Goal: Task Accomplishment & Management: Use online tool/utility

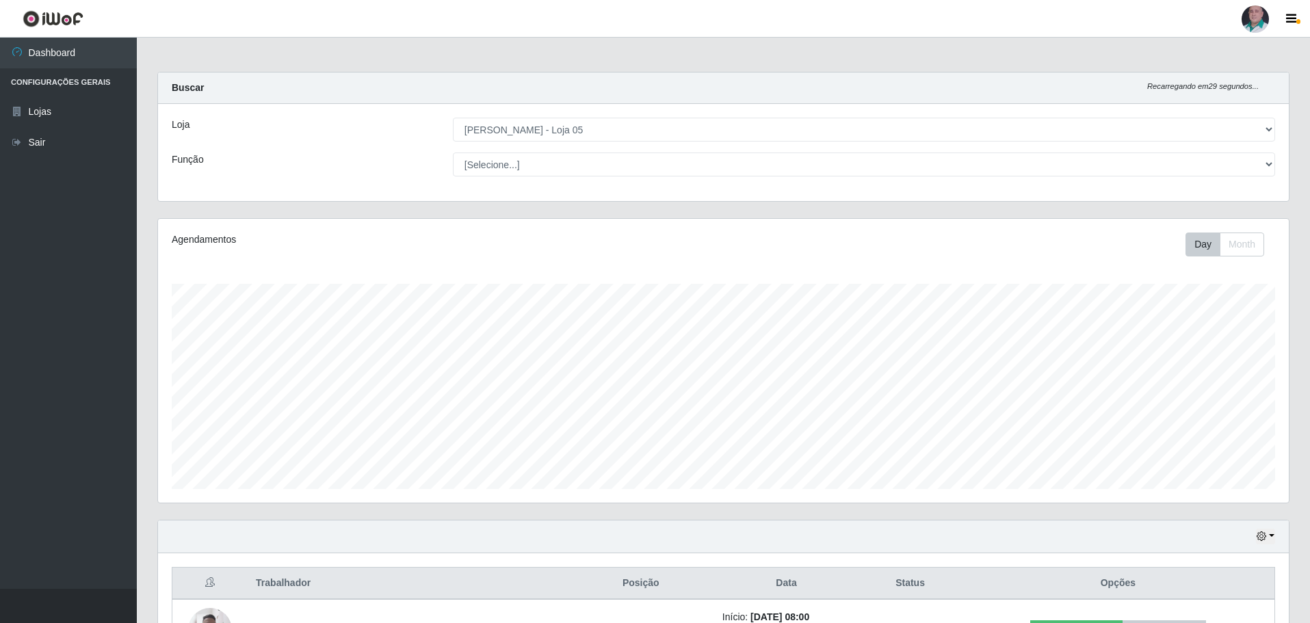
select select "252"
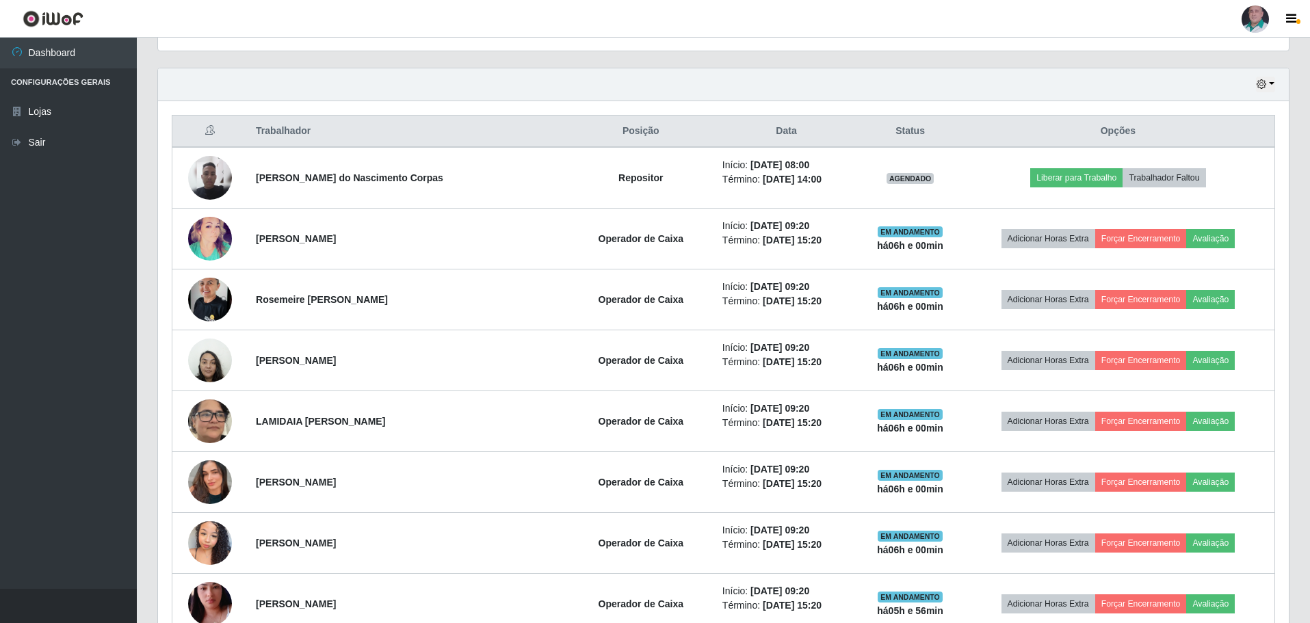
scroll to position [284, 1131]
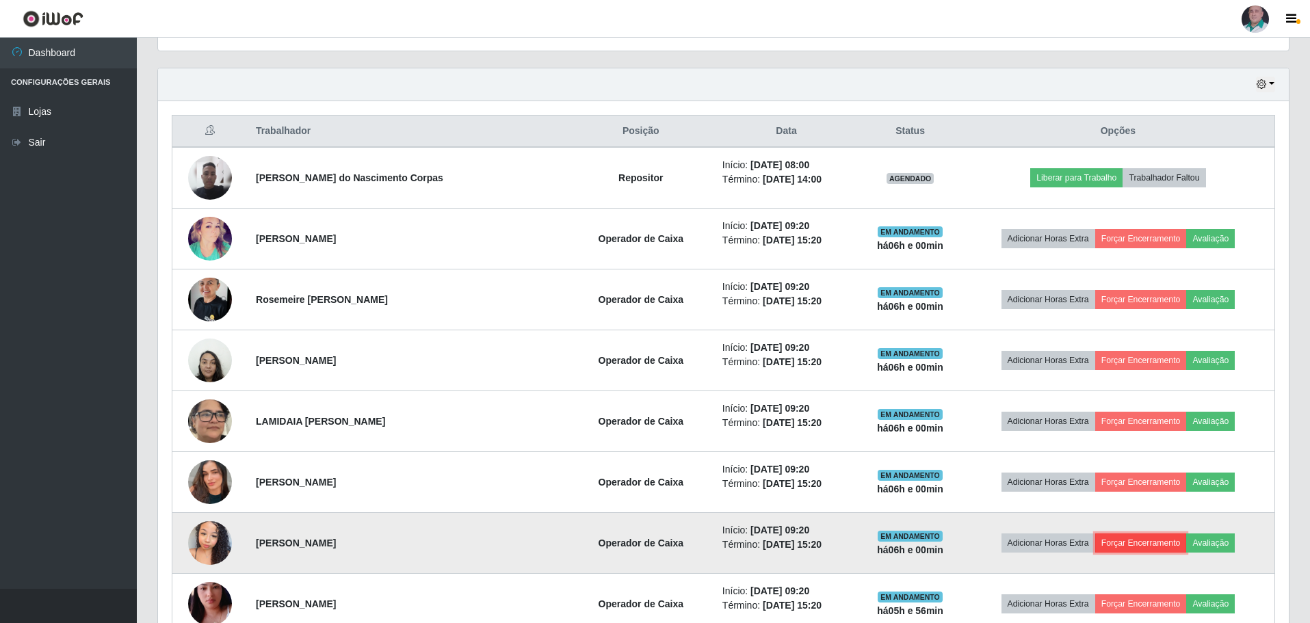
click at [1118, 540] on button "Forçar Encerramento" at bounding box center [1141, 542] width 92 height 19
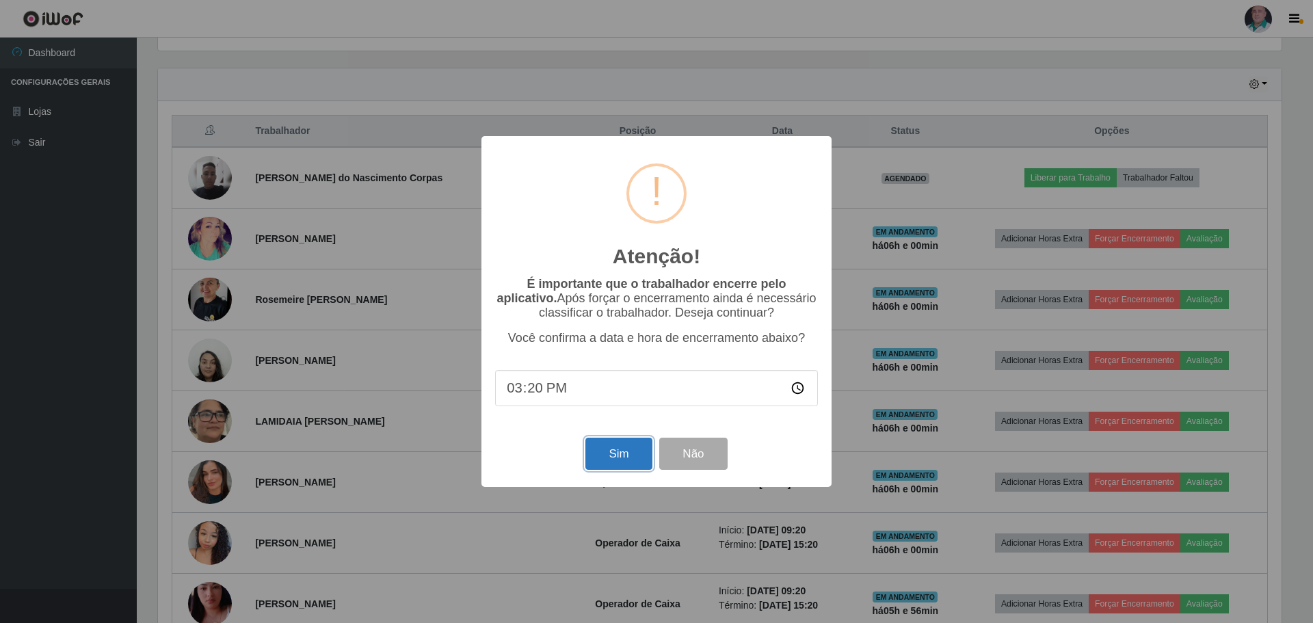
click at [627, 462] on button "Sim" at bounding box center [618, 454] width 66 height 32
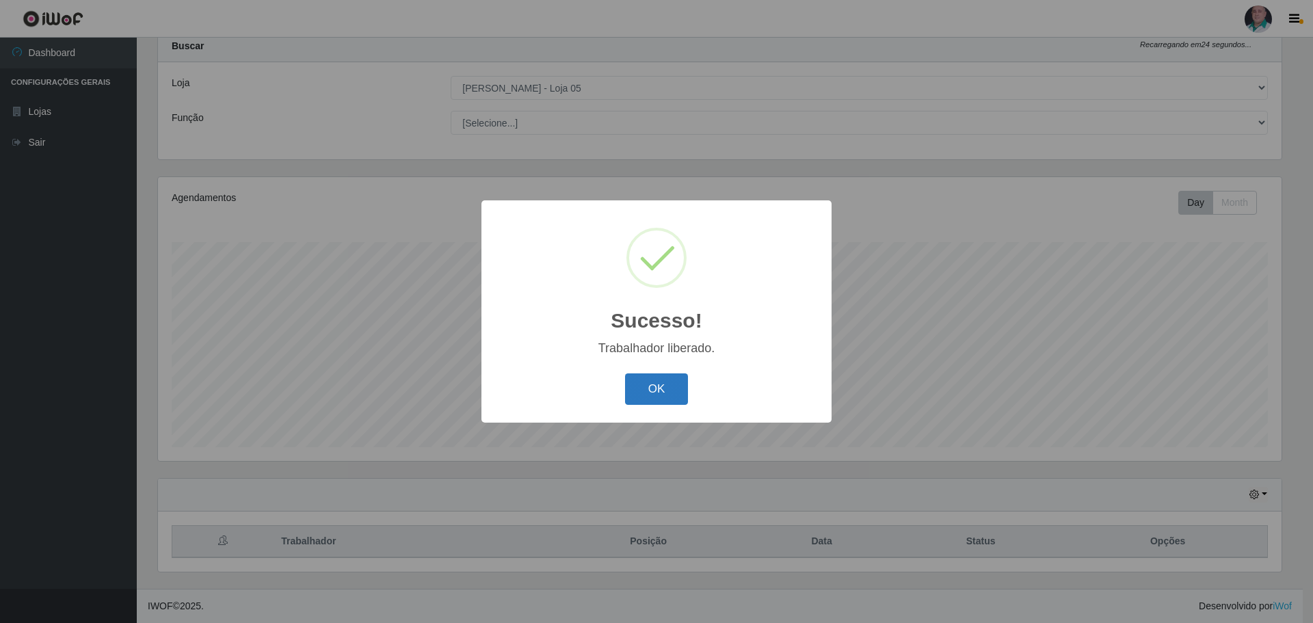
click at [660, 403] on button "OK" at bounding box center [657, 389] width 64 height 32
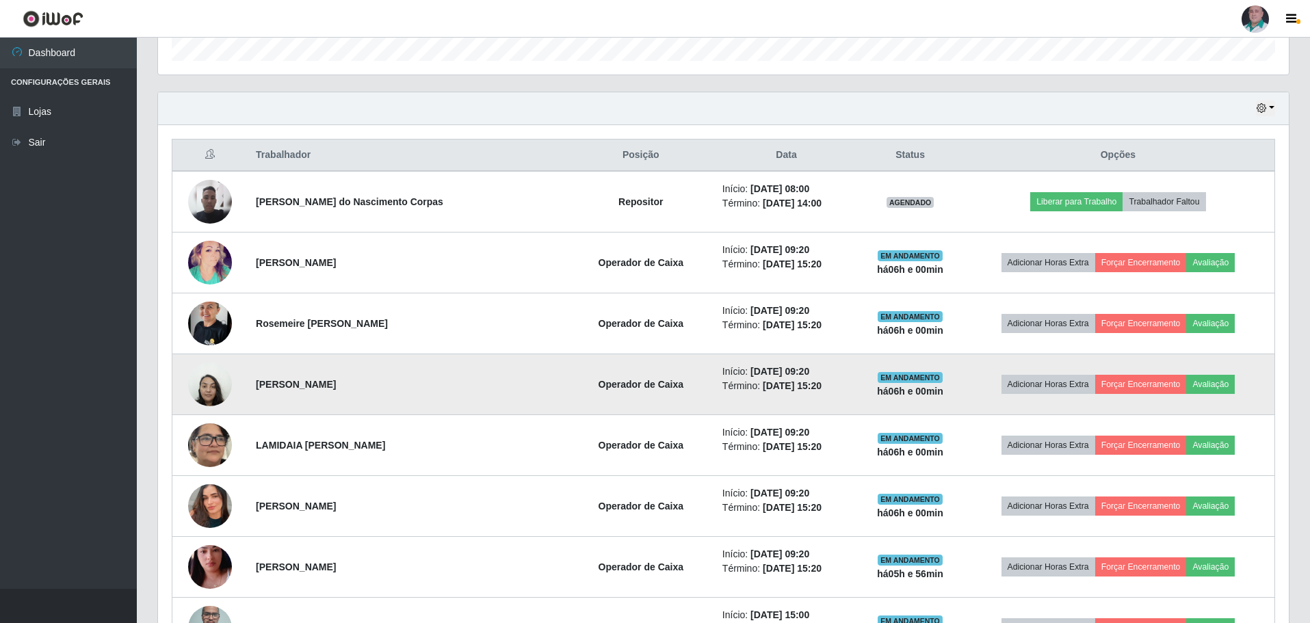
scroll to position [452, 0]
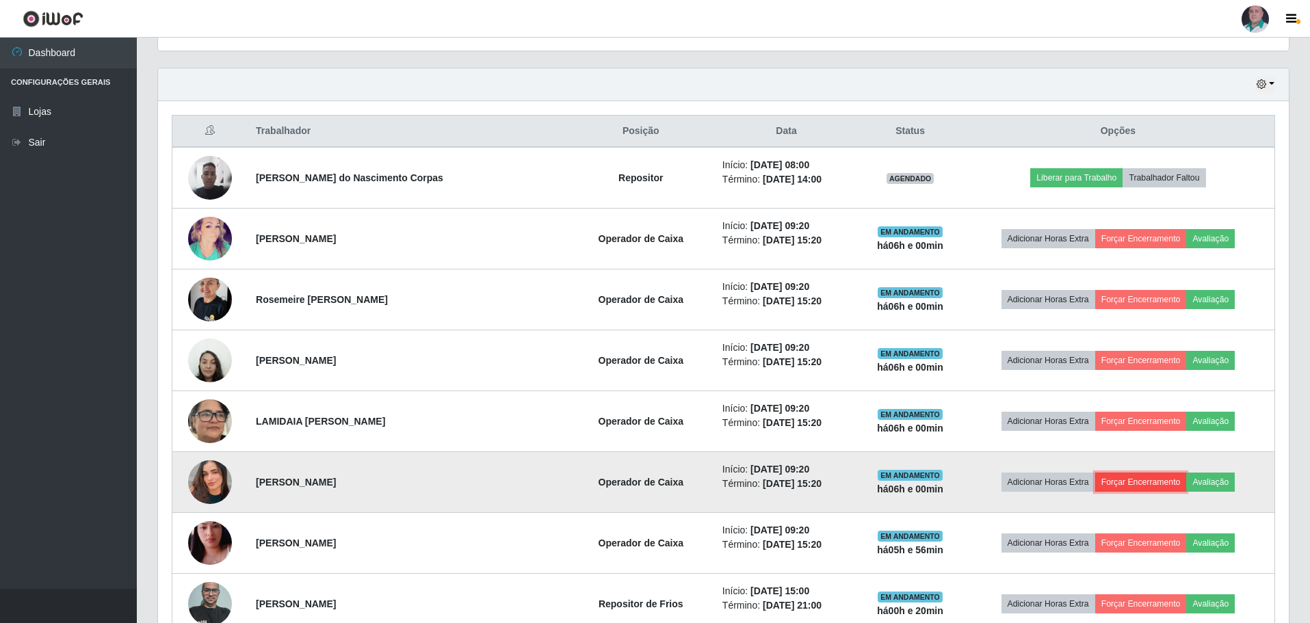
click at [1119, 481] on button "Forçar Encerramento" at bounding box center [1141, 482] width 92 height 19
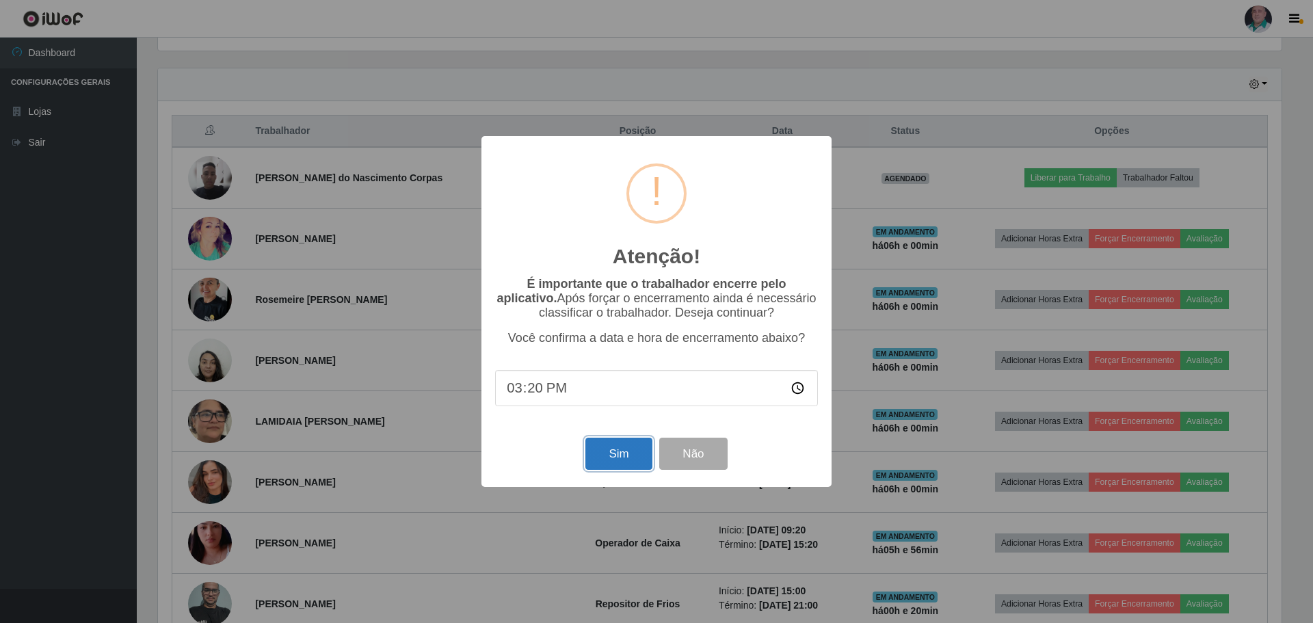
click at [612, 450] on button "Sim" at bounding box center [618, 454] width 66 height 32
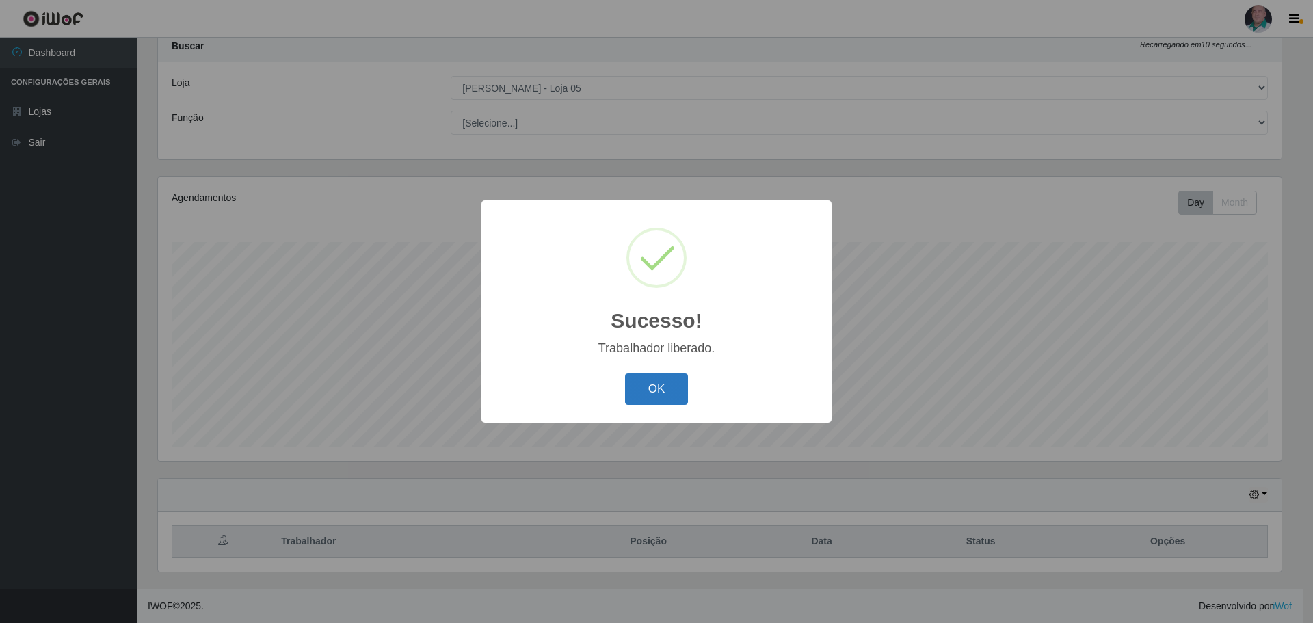
click at [648, 391] on button "OK" at bounding box center [657, 389] width 64 height 32
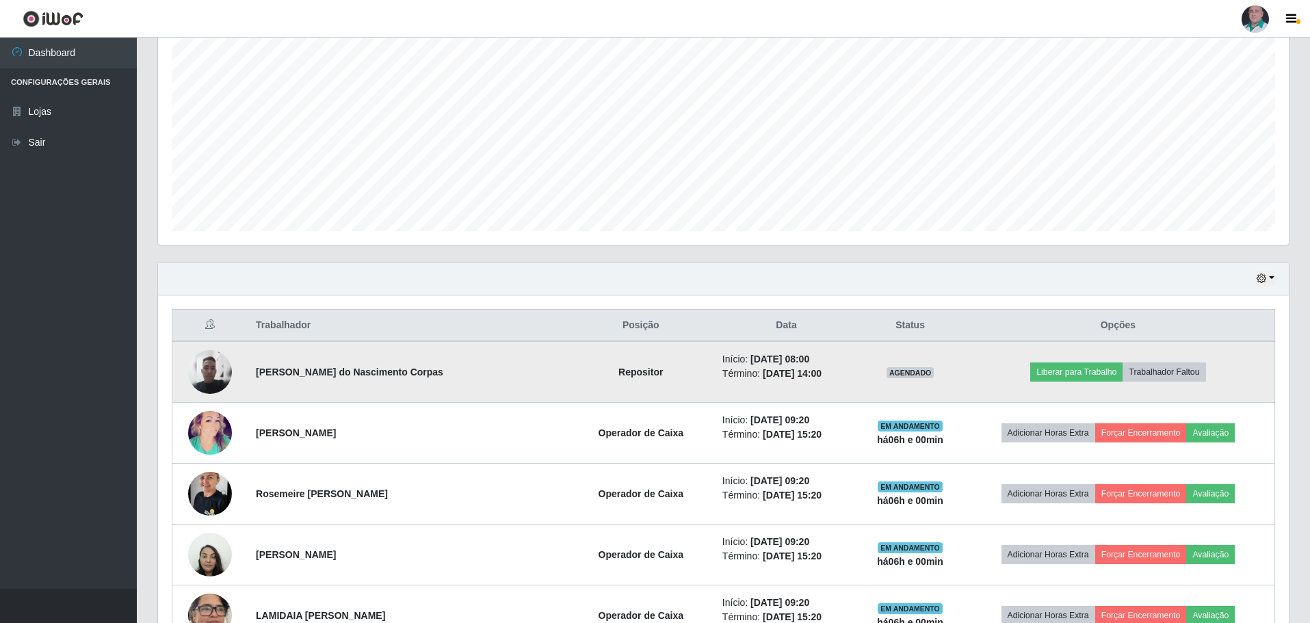
scroll to position [384, 0]
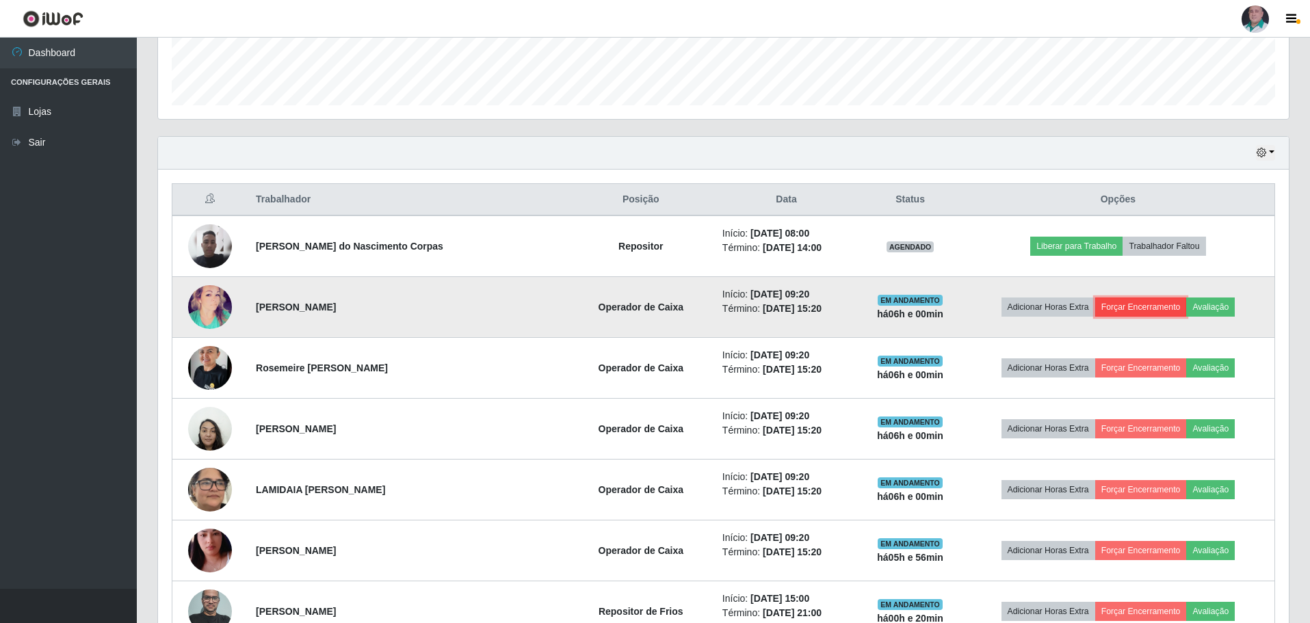
click at [1137, 306] on button "Forçar Encerramento" at bounding box center [1141, 307] width 92 height 19
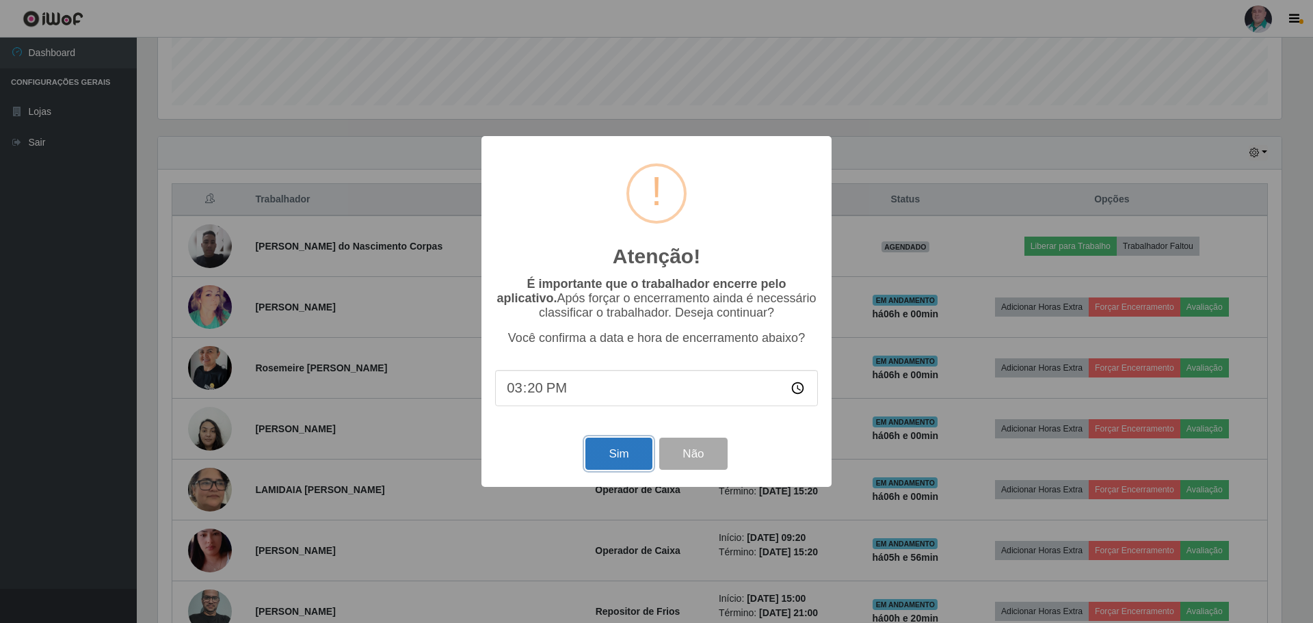
click at [618, 455] on button "Sim" at bounding box center [618, 454] width 66 height 32
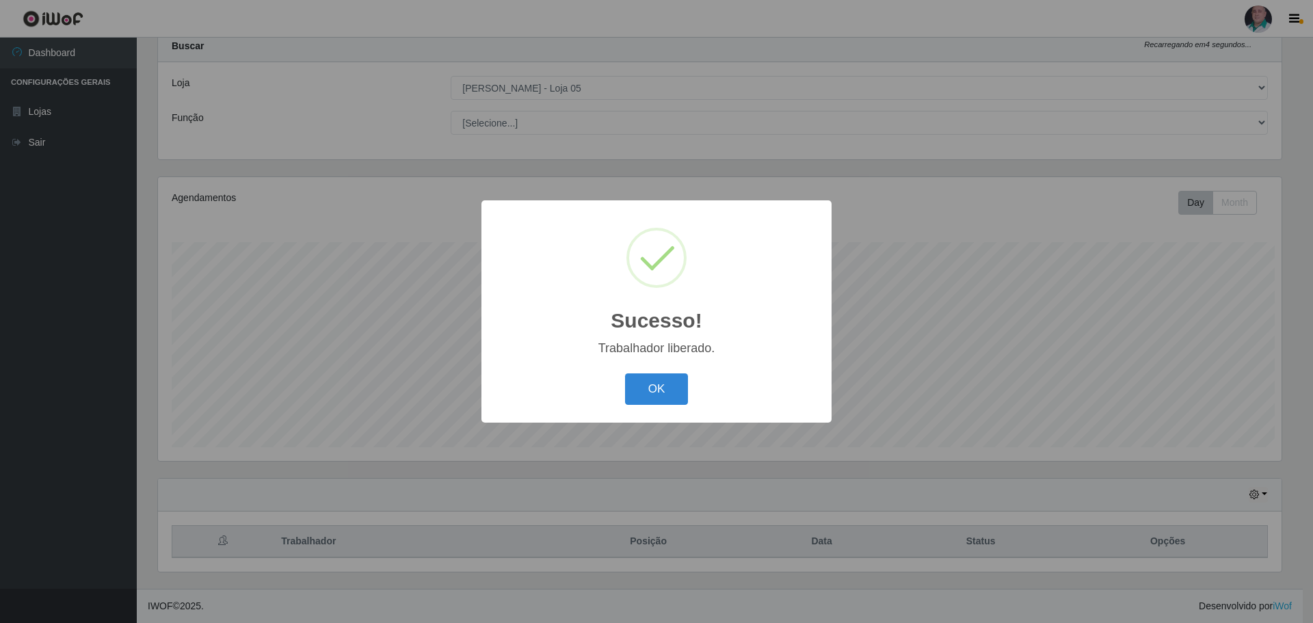
scroll to position [0, 0]
click at [639, 392] on button "OK" at bounding box center [657, 389] width 64 height 32
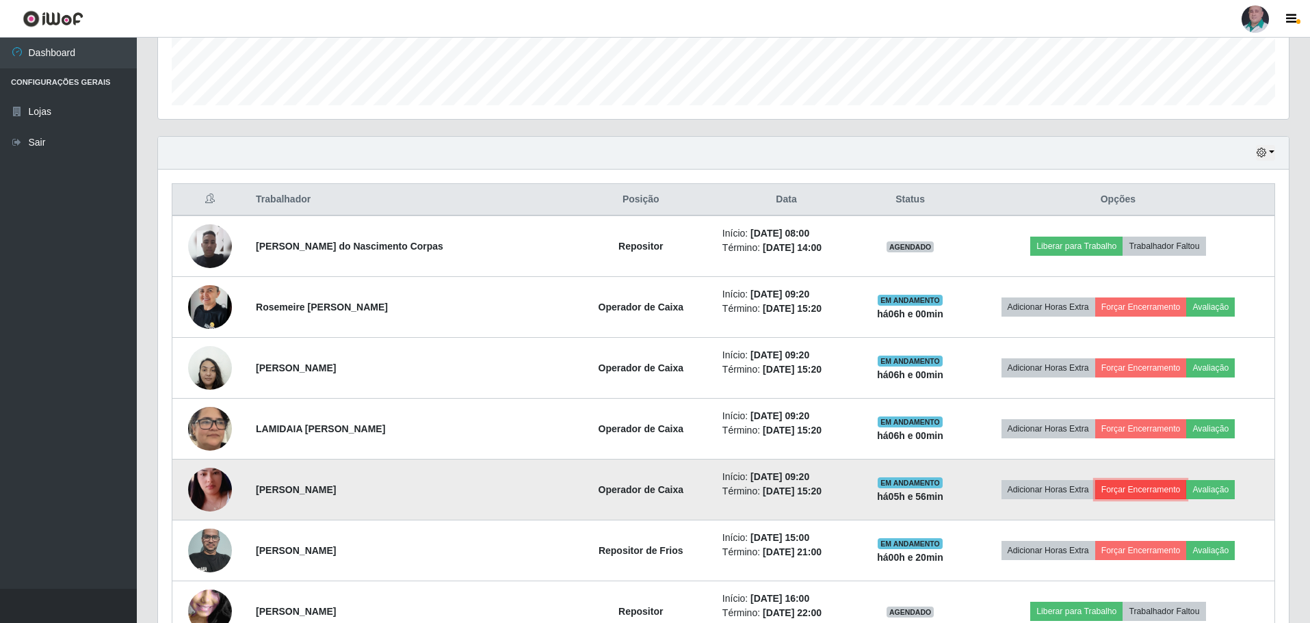
click at [1126, 486] on button "Forçar Encerramento" at bounding box center [1141, 489] width 92 height 19
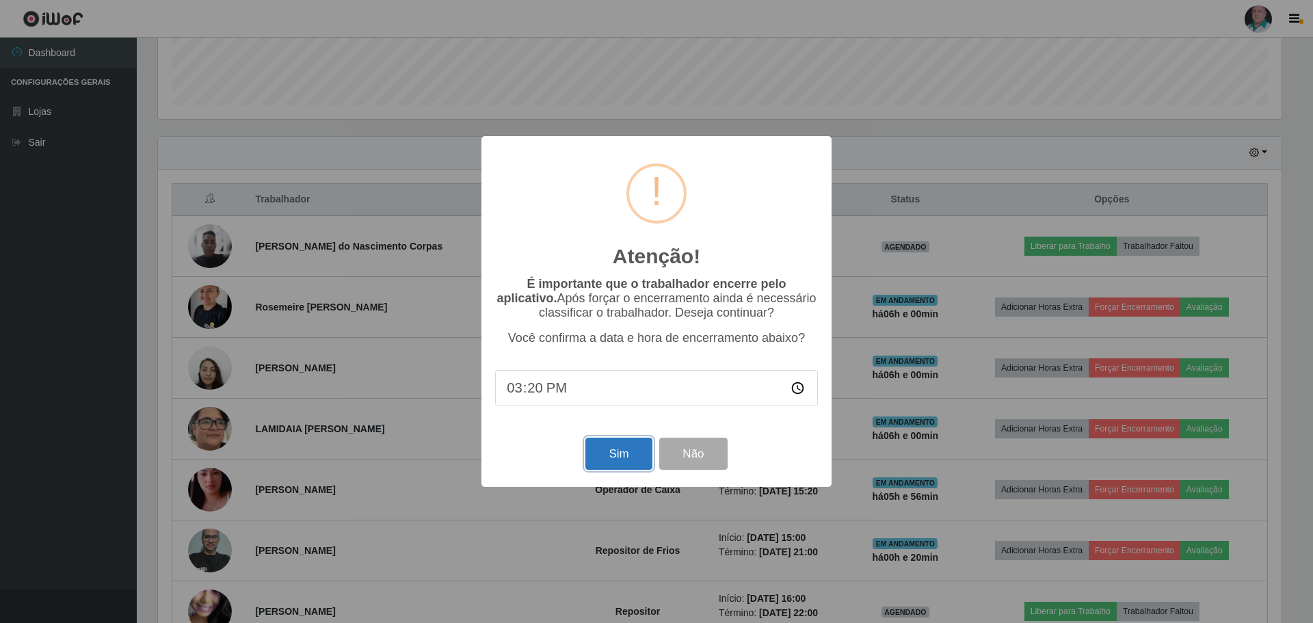
click at [611, 458] on button "Sim" at bounding box center [618, 454] width 66 height 32
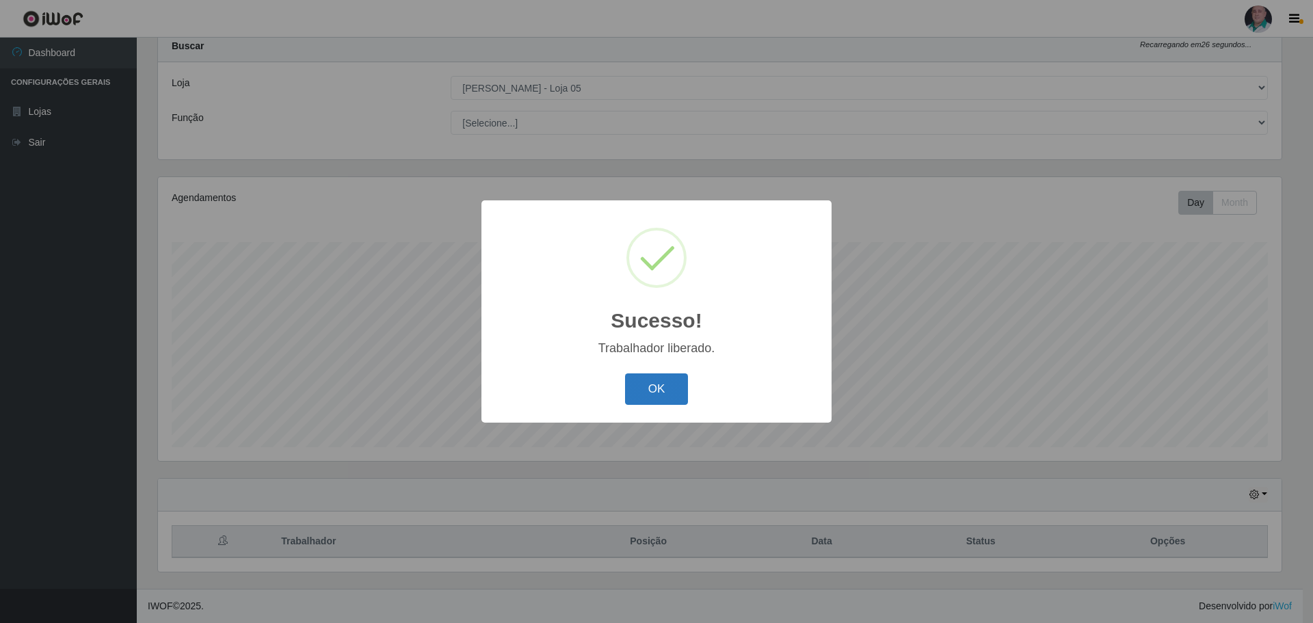
click at [650, 384] on button "OK" at bounding box center [657, 389] width 64 height 32
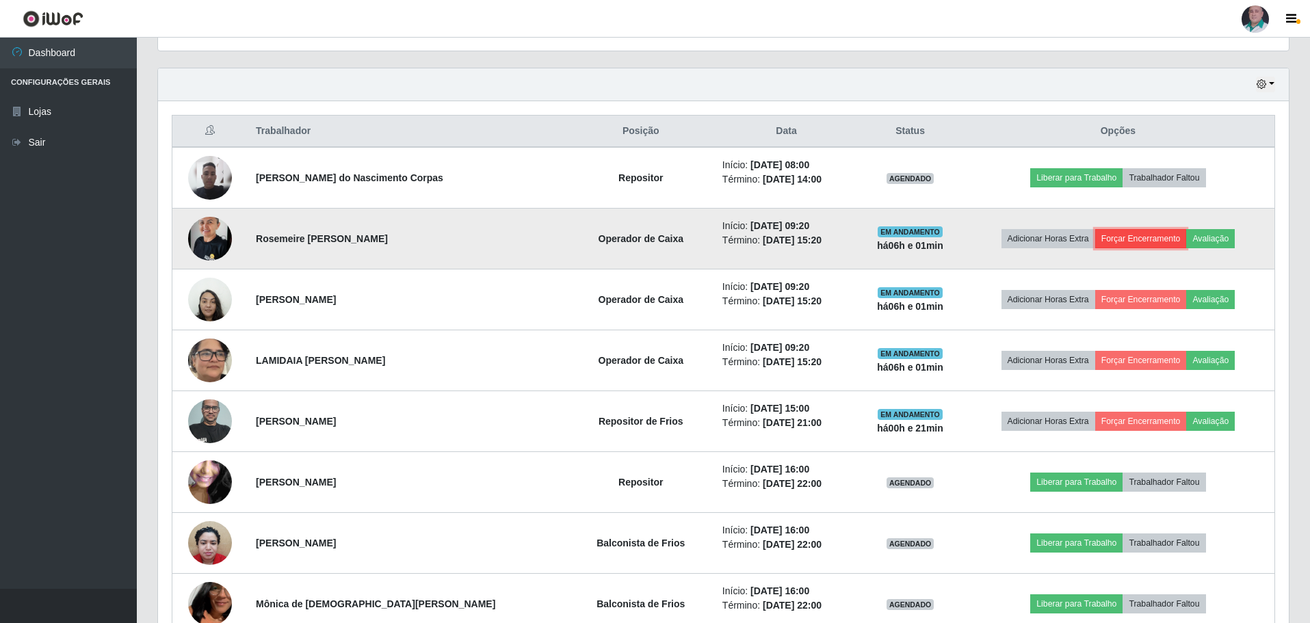
click at [1131, 236] on button "Forçar Encerramento" at bounding box center [1141, 238] width 92 height 19
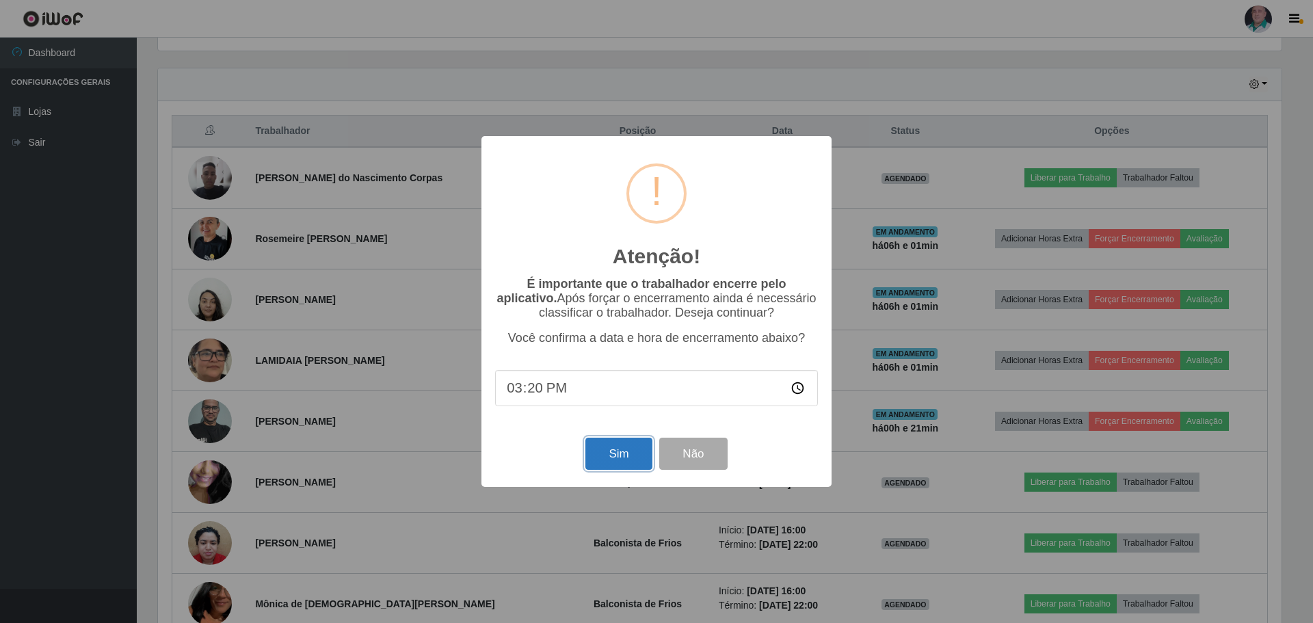
click at [633, 460] on button "Sim" at bounding box center [618, 454] width 66 height 32
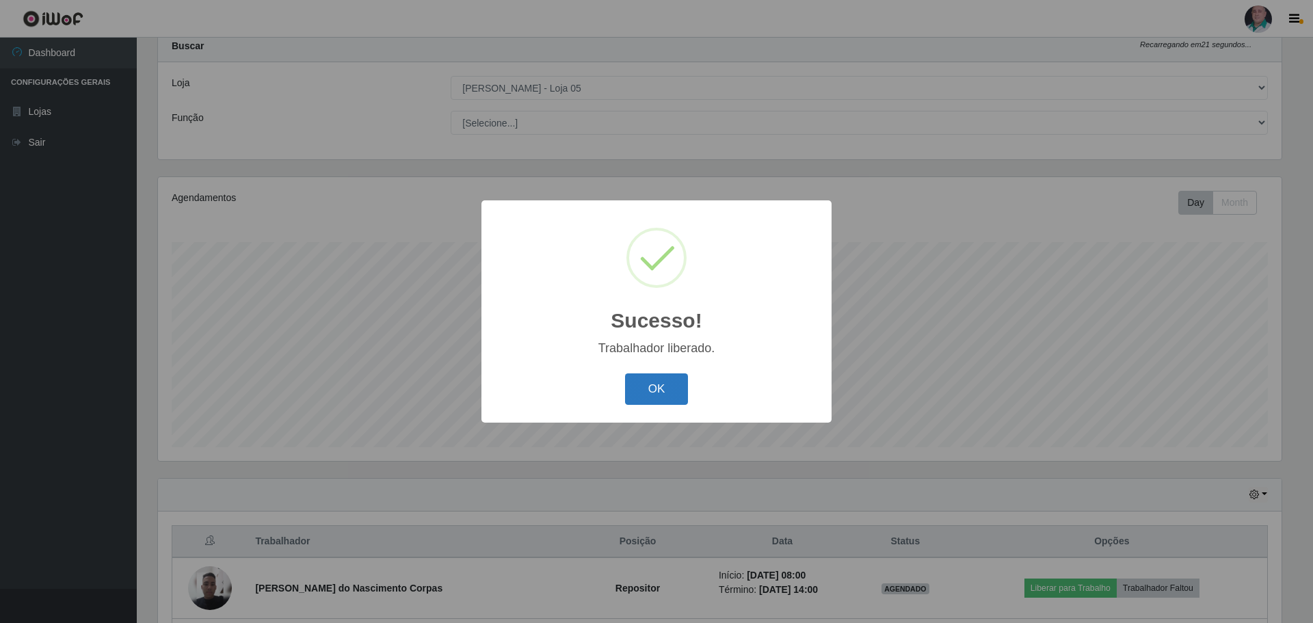
click at [663, 383] on button "OK" at bounding box center [657, 389] width 64 height 32
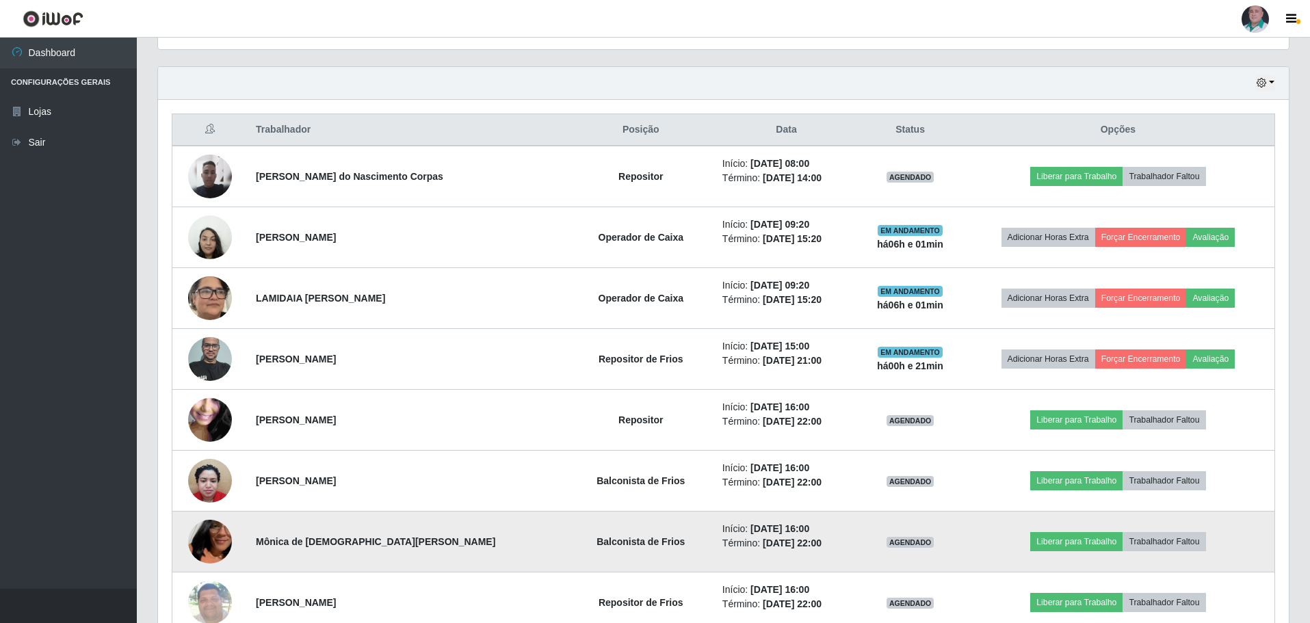
scroll to position [452, 0]
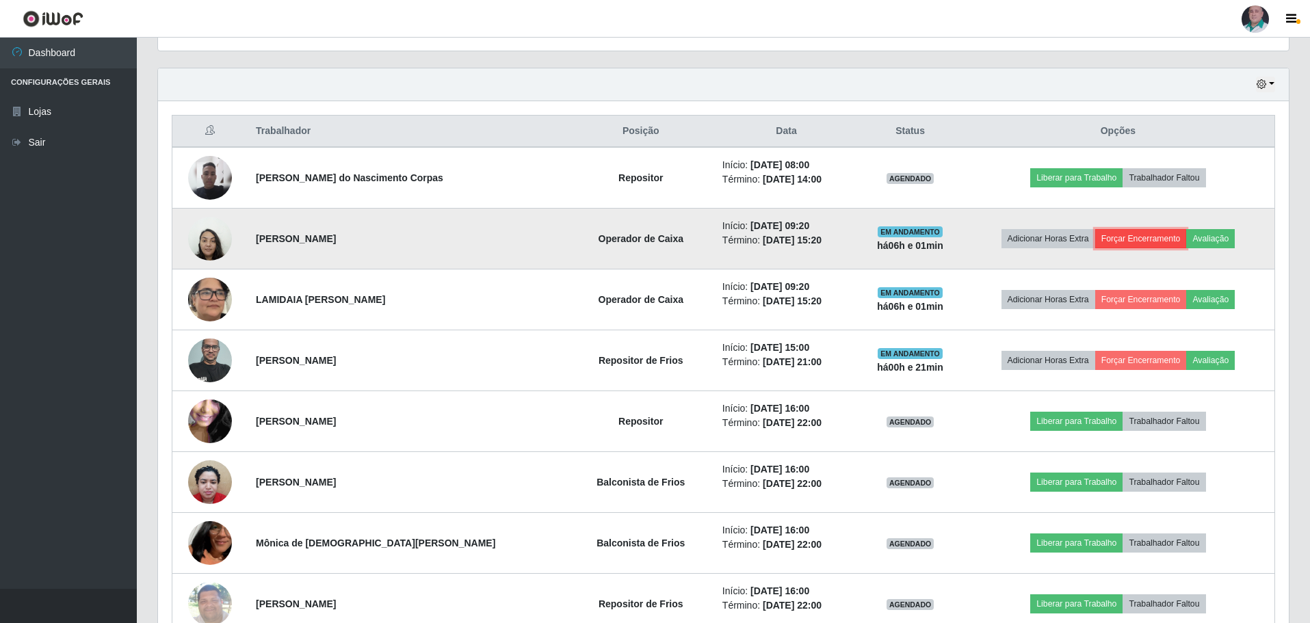
click at [1124, 239] on button "Forçar Encerramento" at bounding box center [1141, 238] width 92 height 19
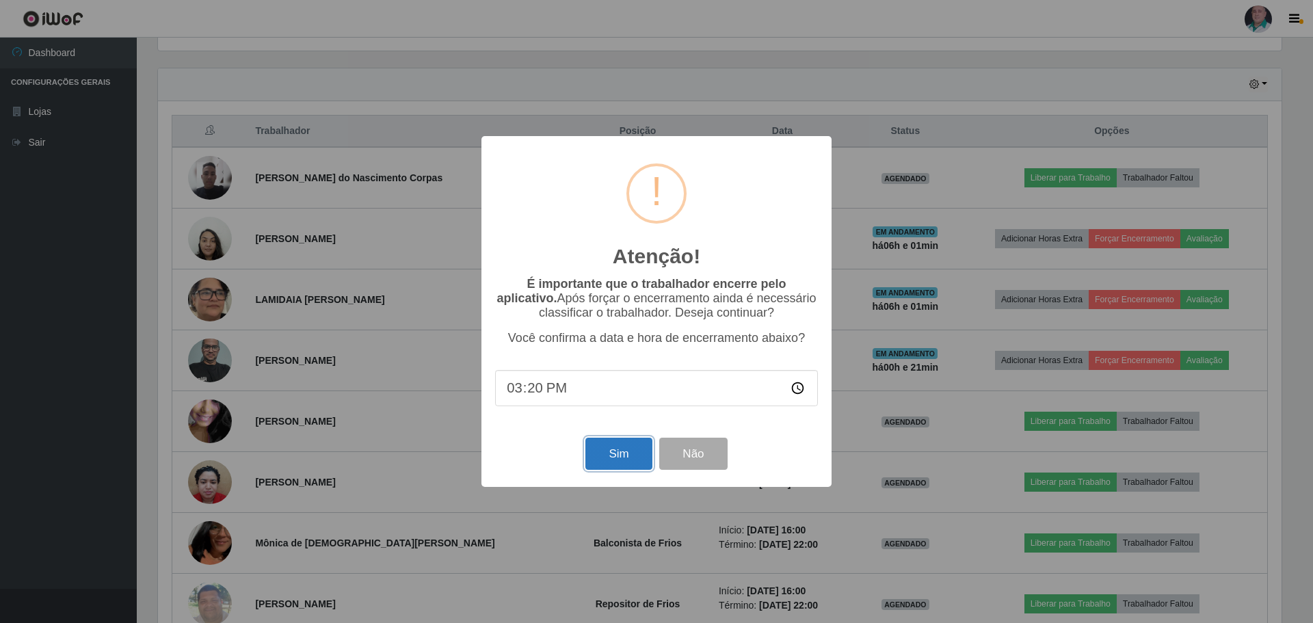
click at [633, 456] on button "Sim" at bounding box center [618, 454] width 66 height 32
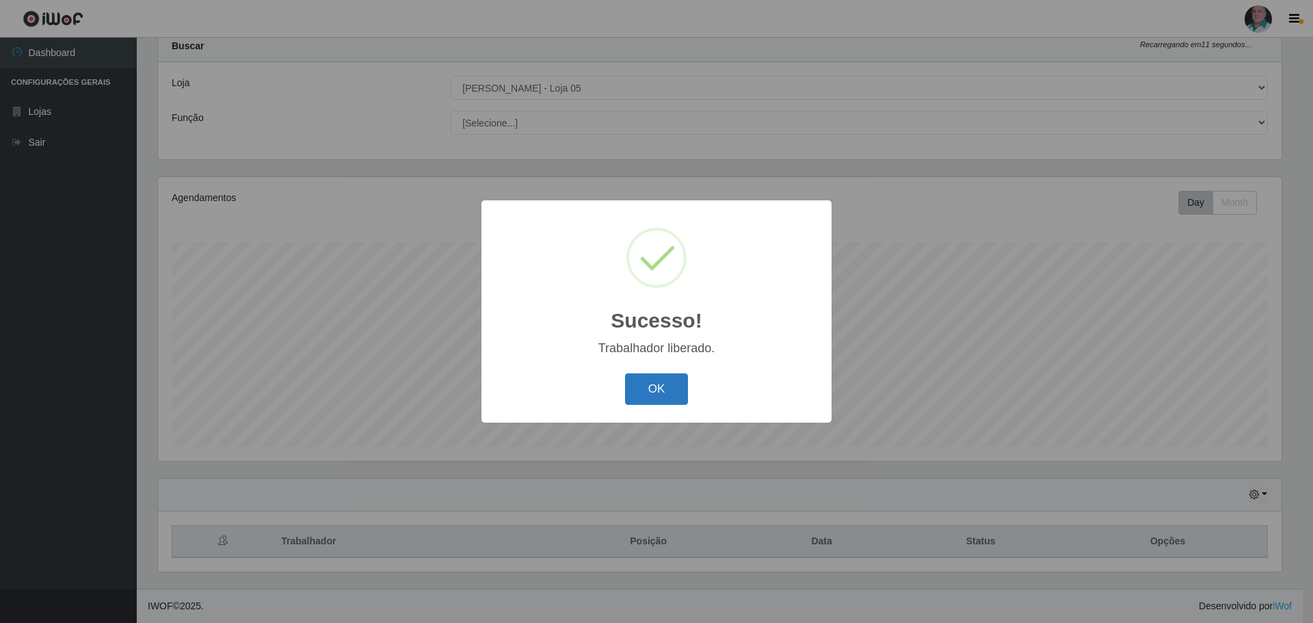
click at [665, 396] on button "OK" at bounding box center [657, 389] width 64 height 32
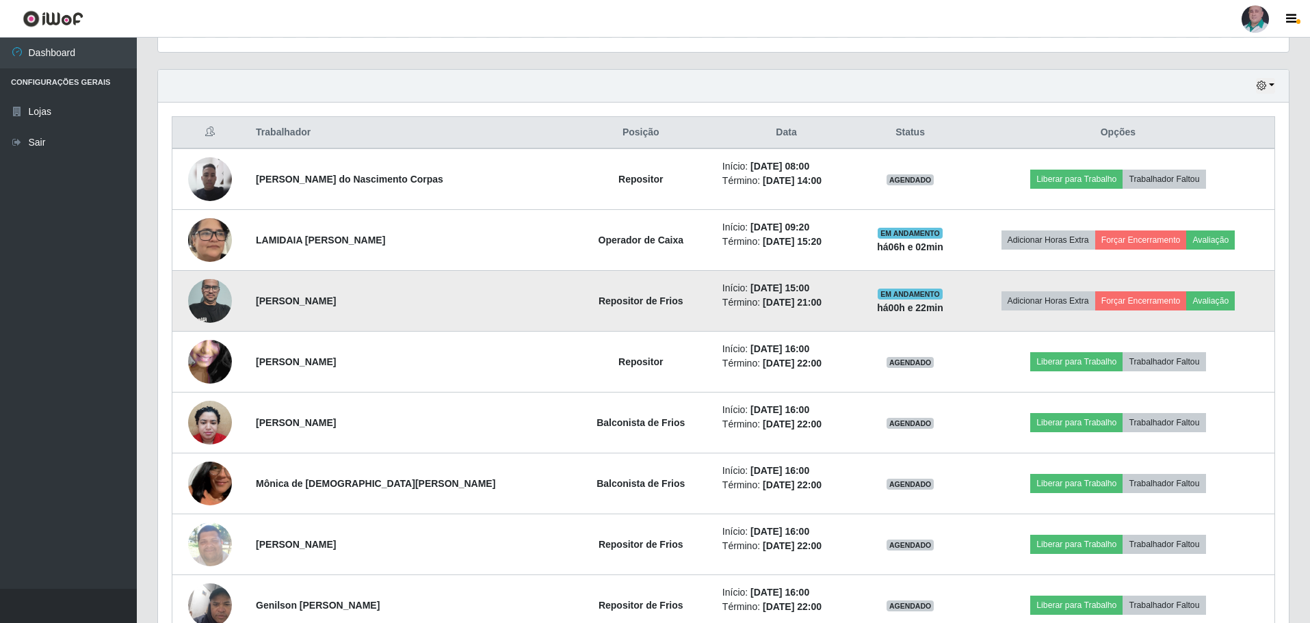
scroll to position [452, 0]
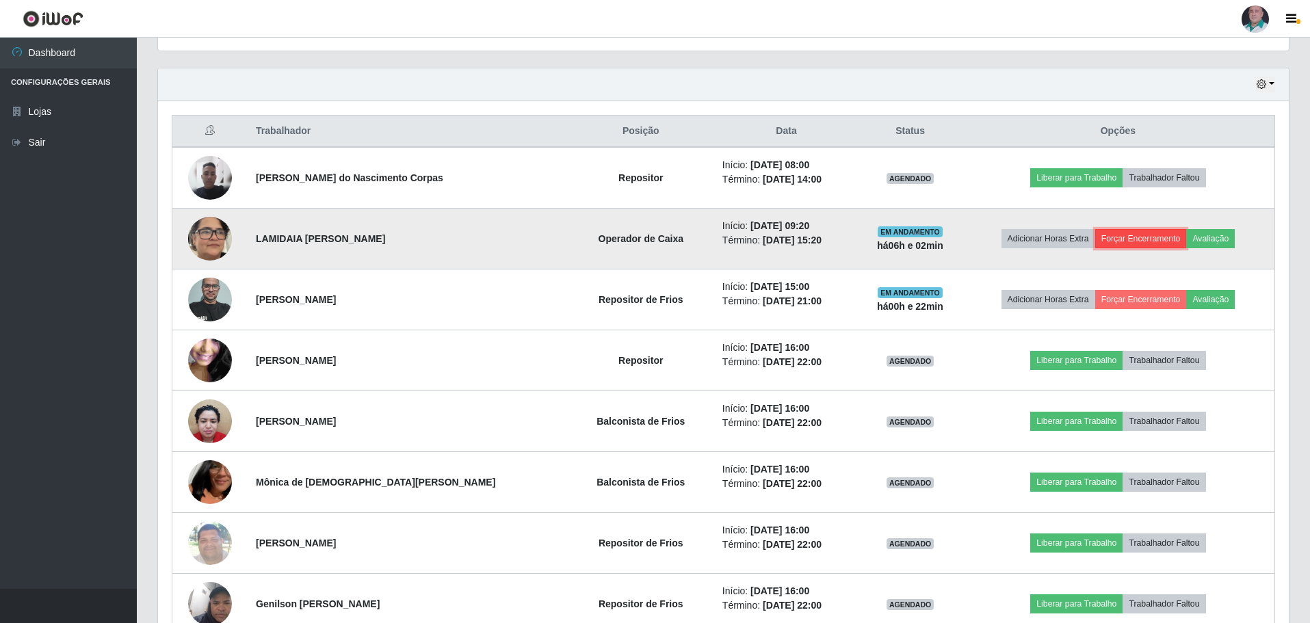
click at [1130, 235] on button "Forçar Encerramento" at bounding box center [1141, 238] width 92 height 19
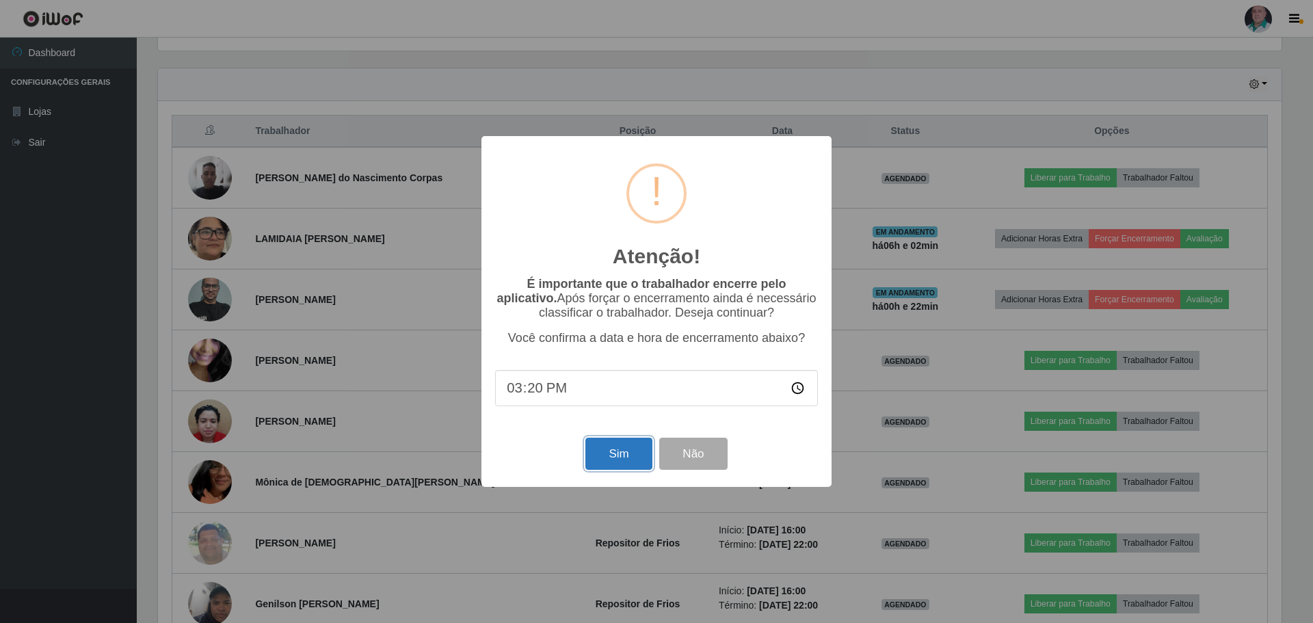
click at [608, 458] on button "Sim" at bounding box center [618, 454] width 66 height 32
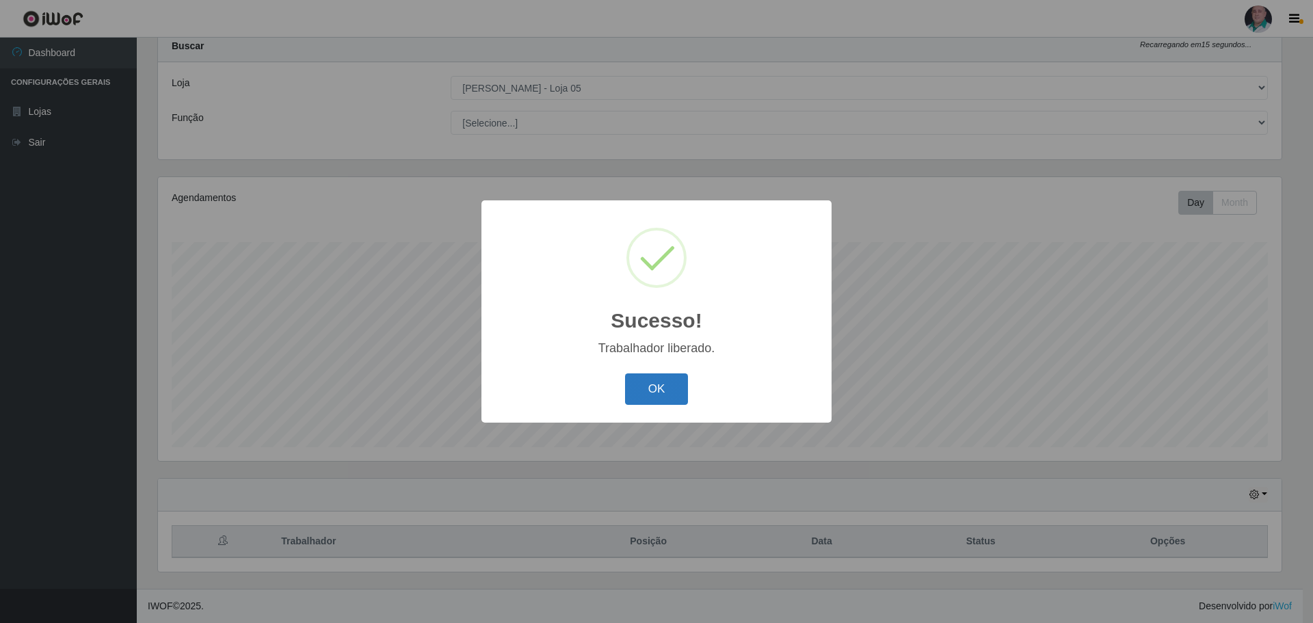
click at [643, 388] on button "OK" at bounding box center [657, 389] width 64 height 32
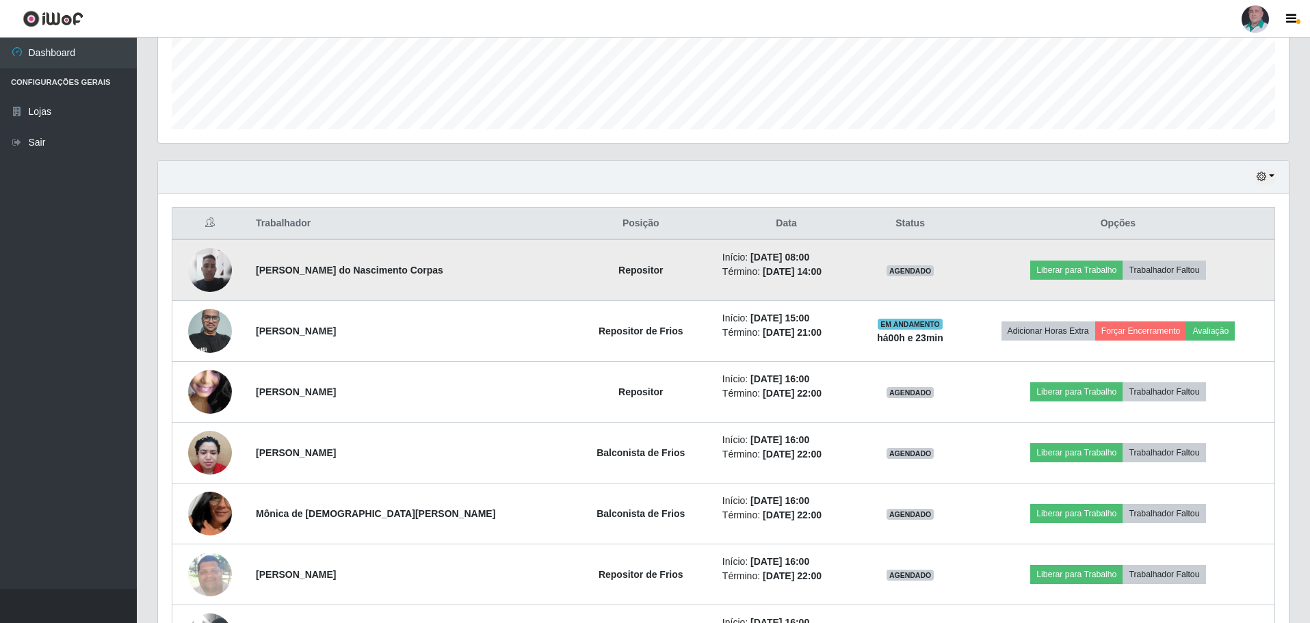
scroll to position [384, 0]
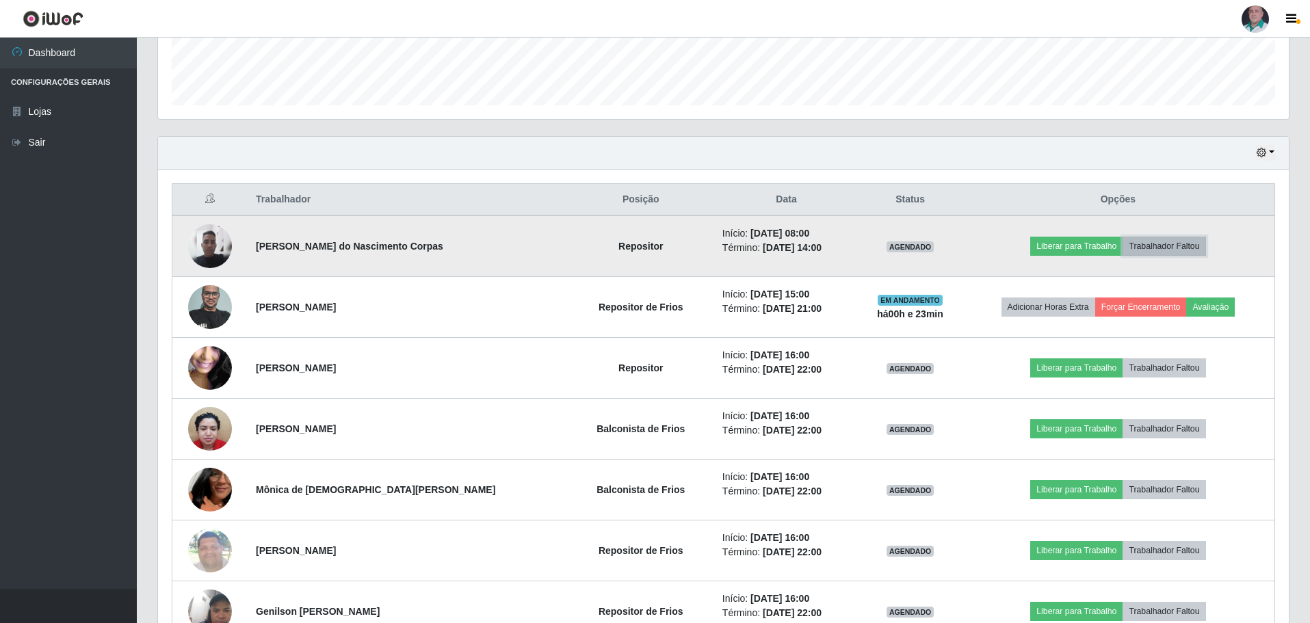
click at [1143, 243] on button "Trabalhador Faltou" at bounding box center [1163, 246] width 83 height 19
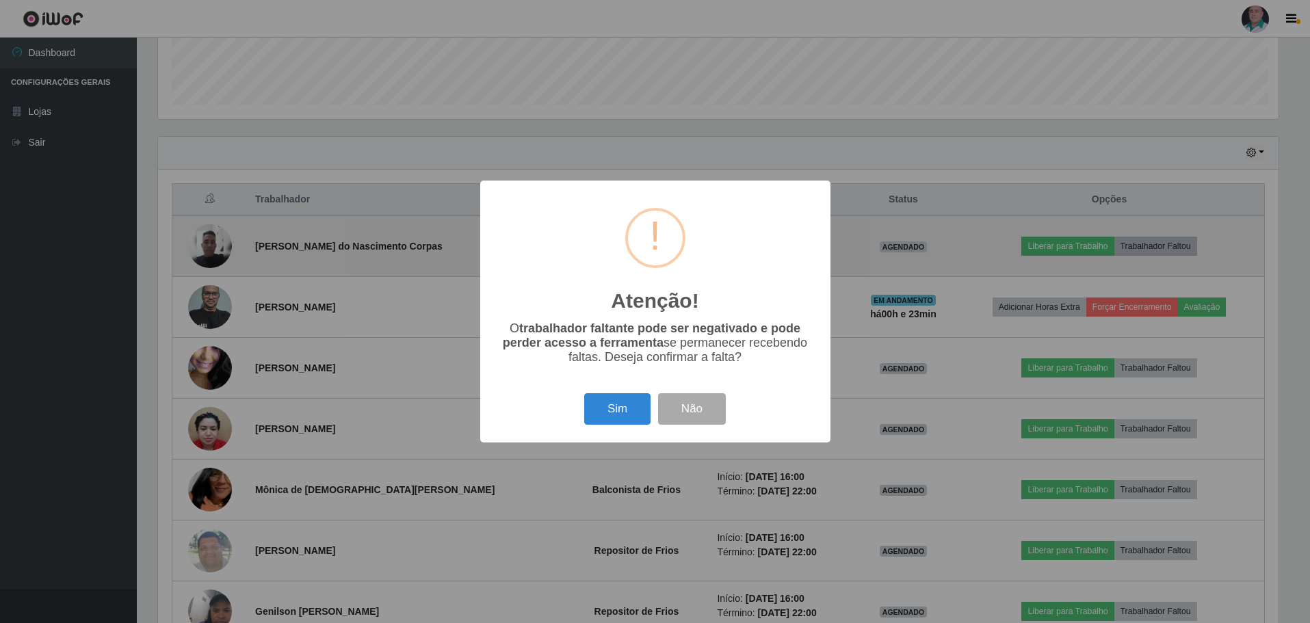
scroll to position [284, 1124]
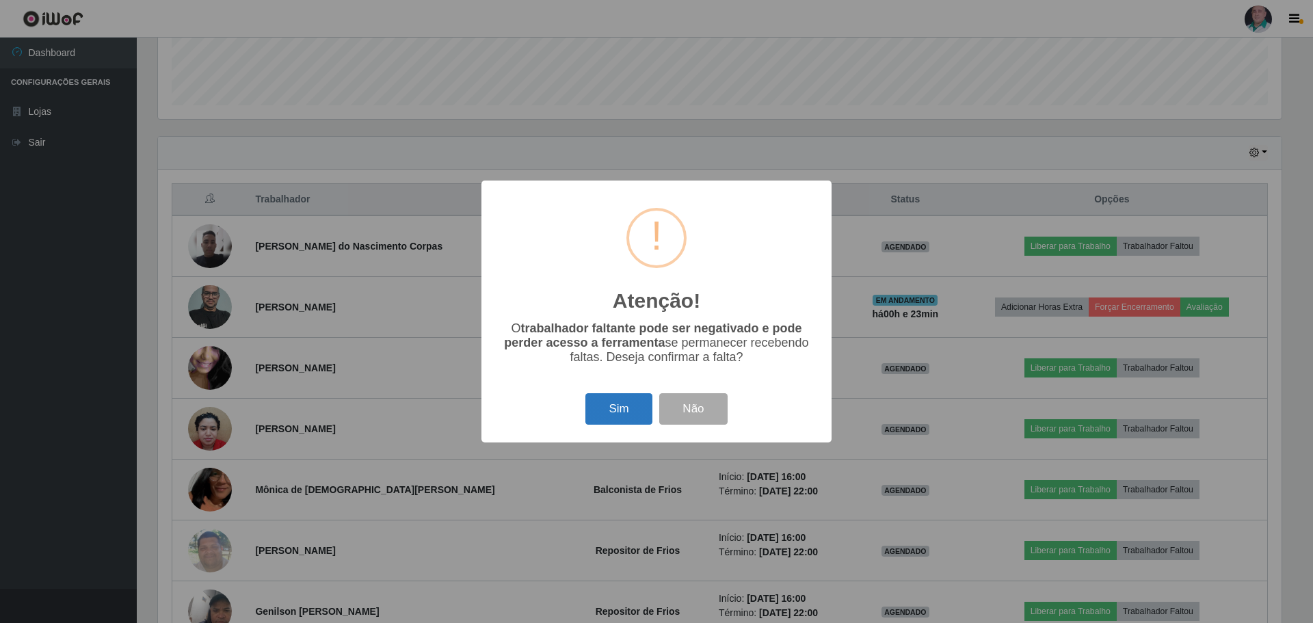
click at [592, 417] on button "Sim" at bounding box center [618, 409] width 66 height 32
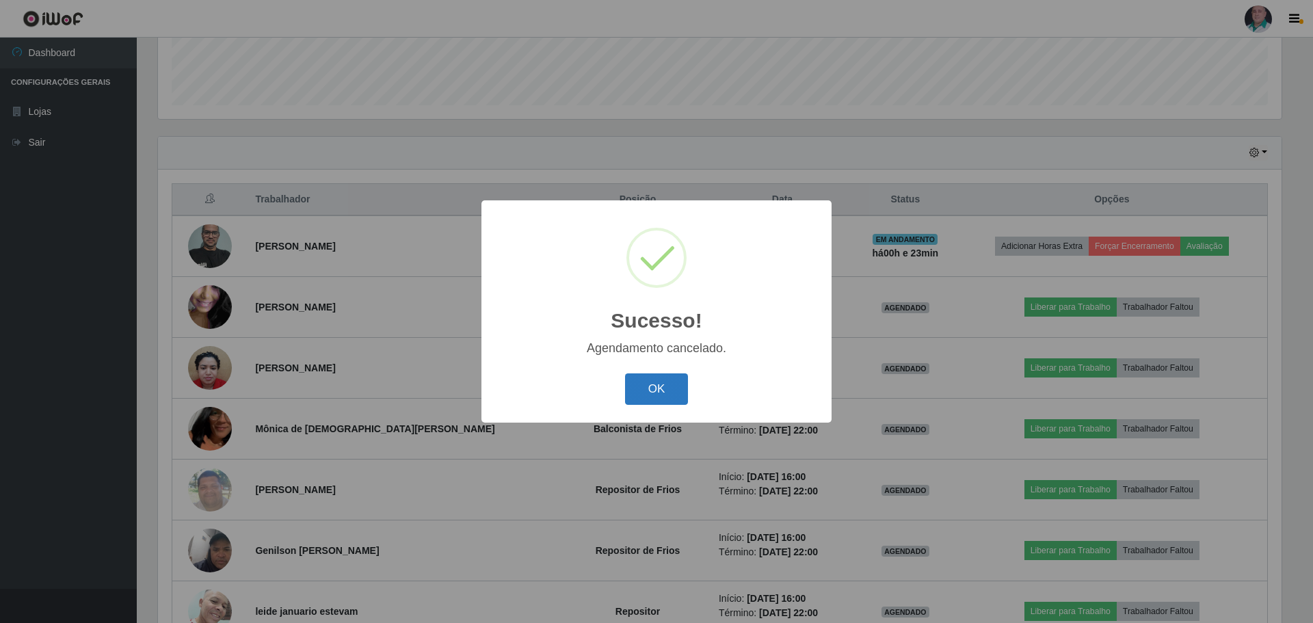
click at [657, 389] on button "OK" at bounding box center [657, 389] width 64 height 32
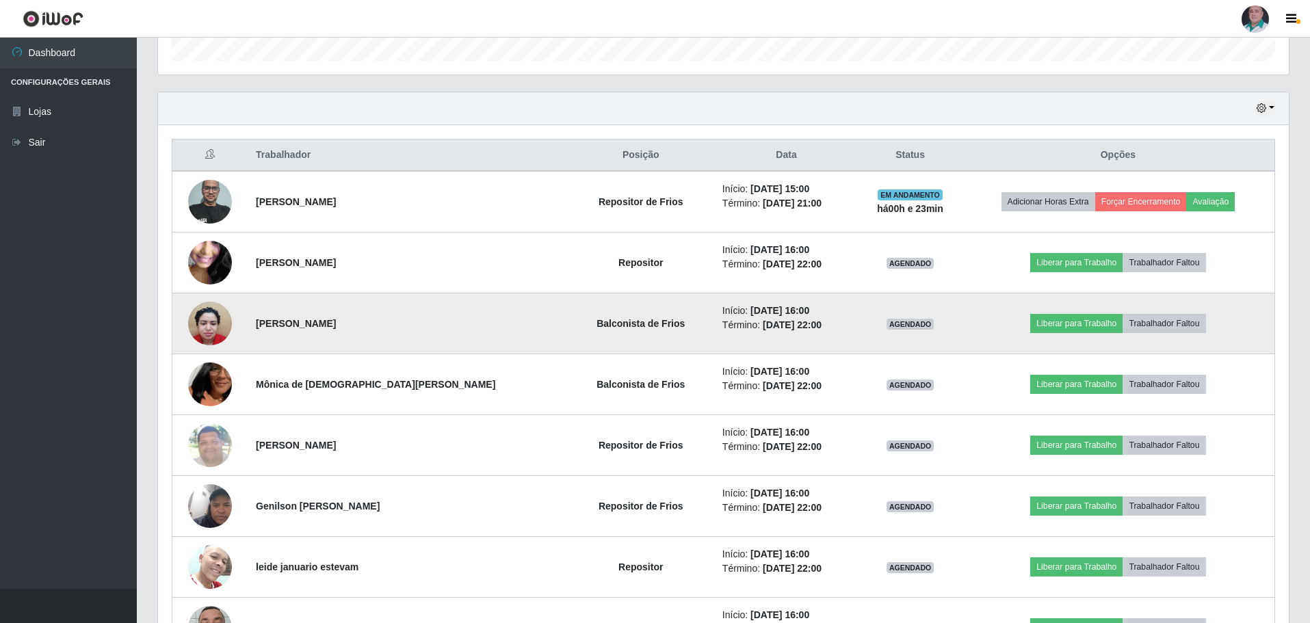
scroll to position [520, 0]
